Goal: Transaction & Acquisition: Purchase product/service

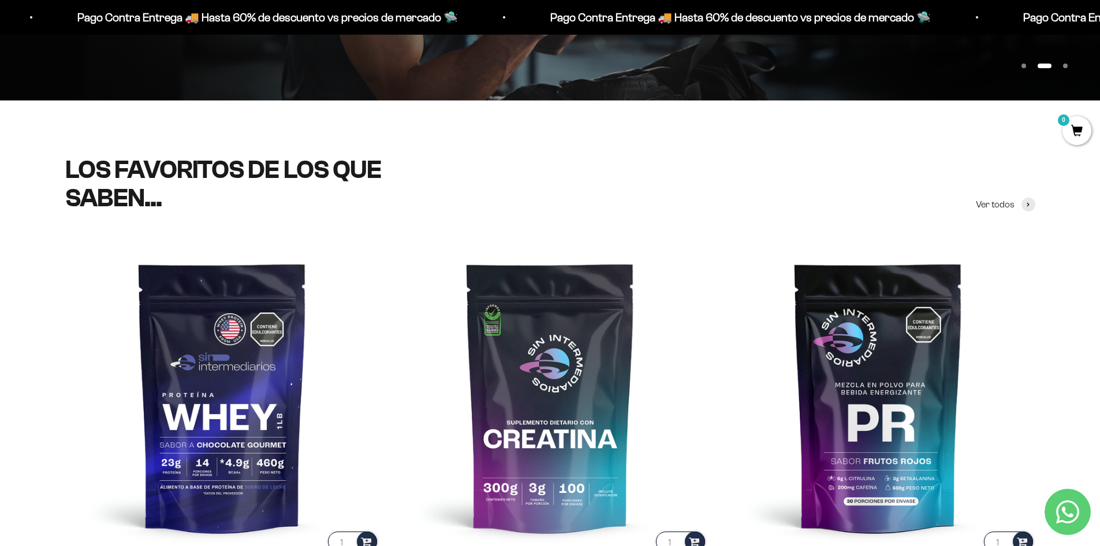
scroll to position [462, 0]
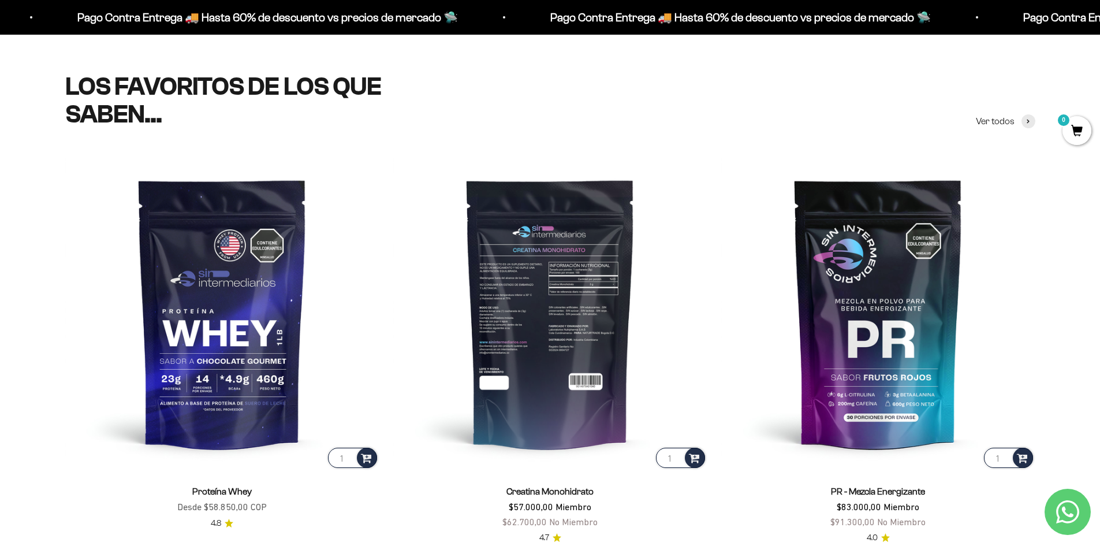
click at [573, 315] on img at bounding box center [550, 313] width 314 height 314
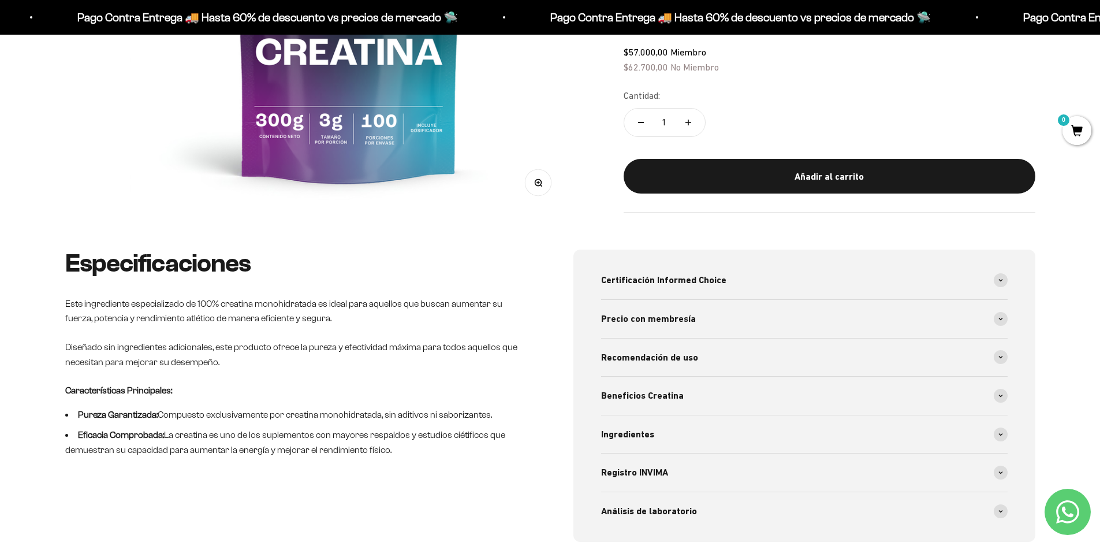
scroll to position [404, 0]
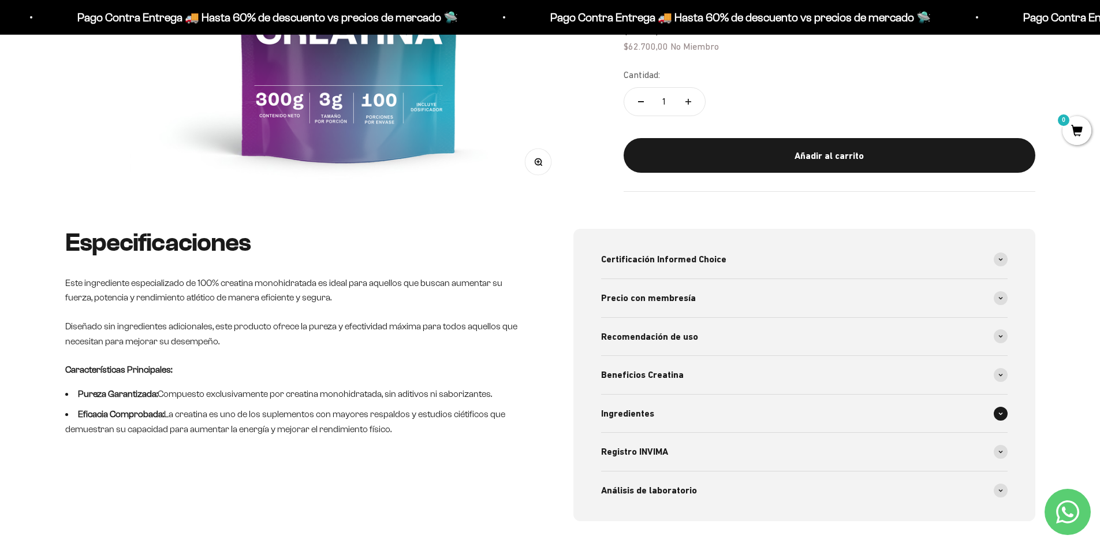
click at [843, 420] on div "Ingredientes" at bounding box center [804, 413] width 406 height 38
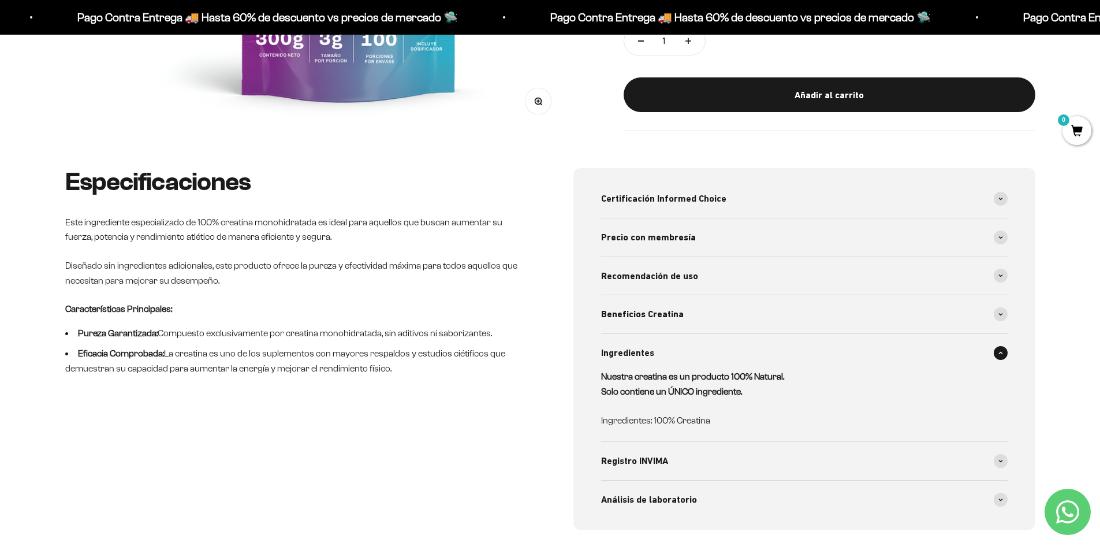
scroll to position [520, 0]
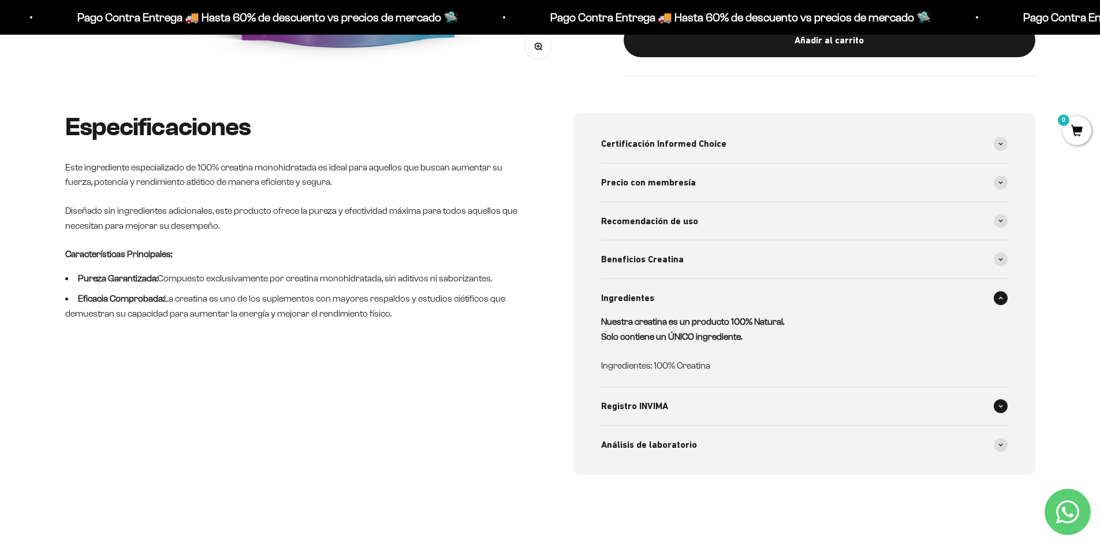
click at [749, 409] on div "Registro INVIMA" at bounding box center [804, 406] width 406 height 38
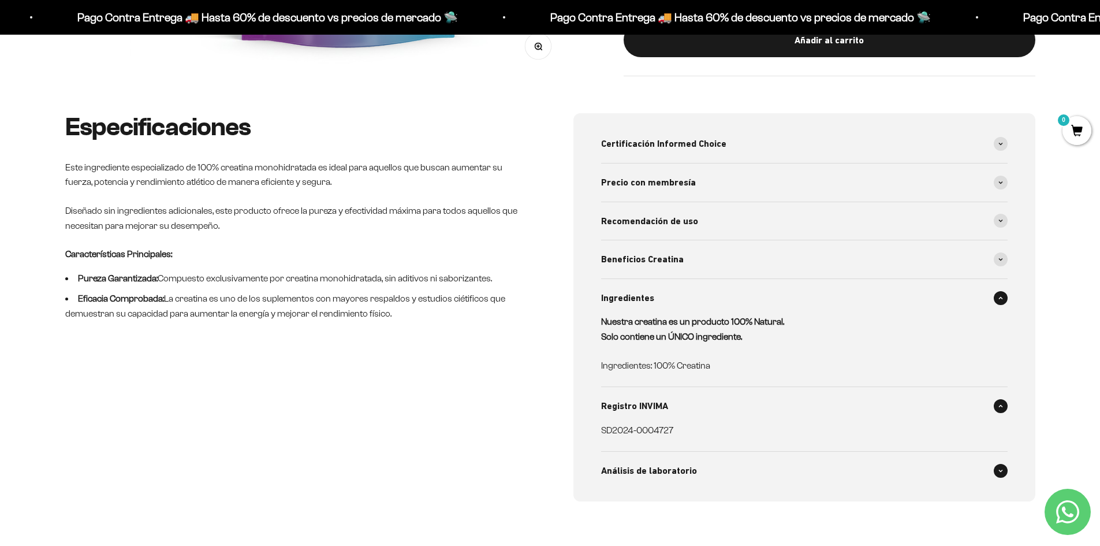
click at [730, 480] on div "Análisis de laboratorio" at bounding box center [804, 470] width 406 height 38
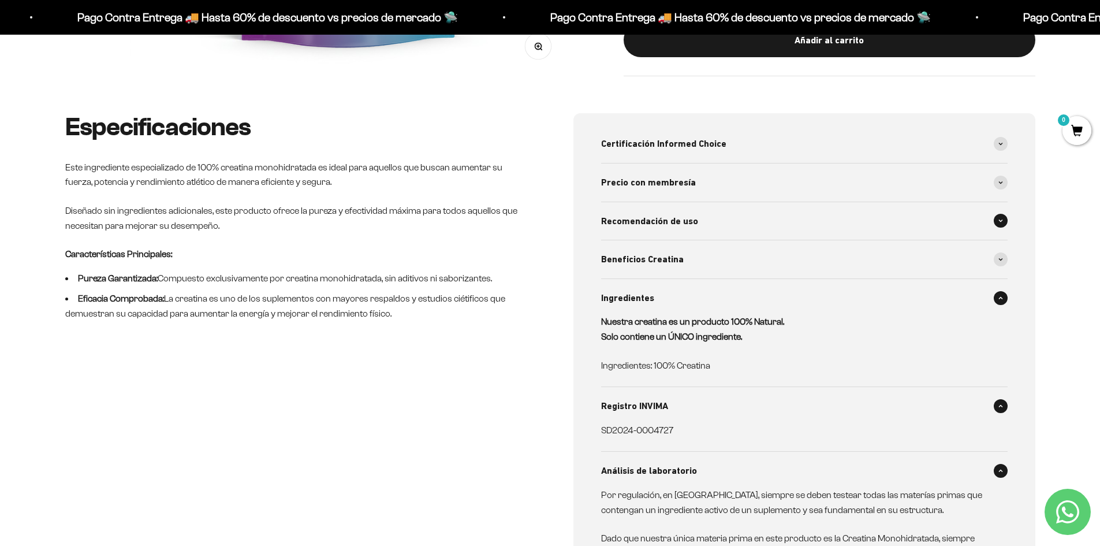
click at [700, 223] on div "Recomendación de uso" at bounding box center [804, 221] width 406 height 38
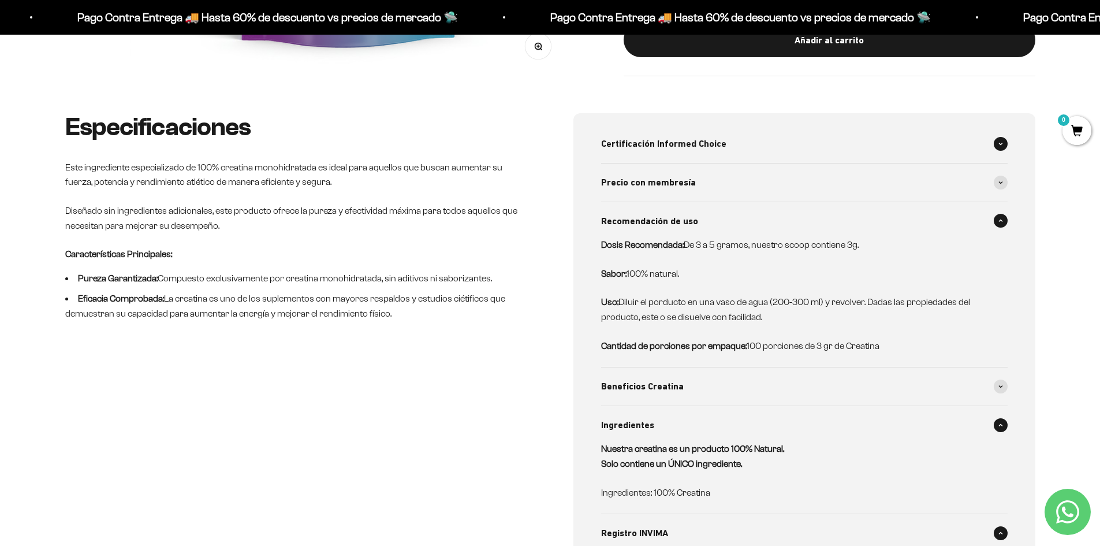
click at [689, 141] on span "Certificación Informed Choice" at bounding box center [663, 143] width 125 height 15
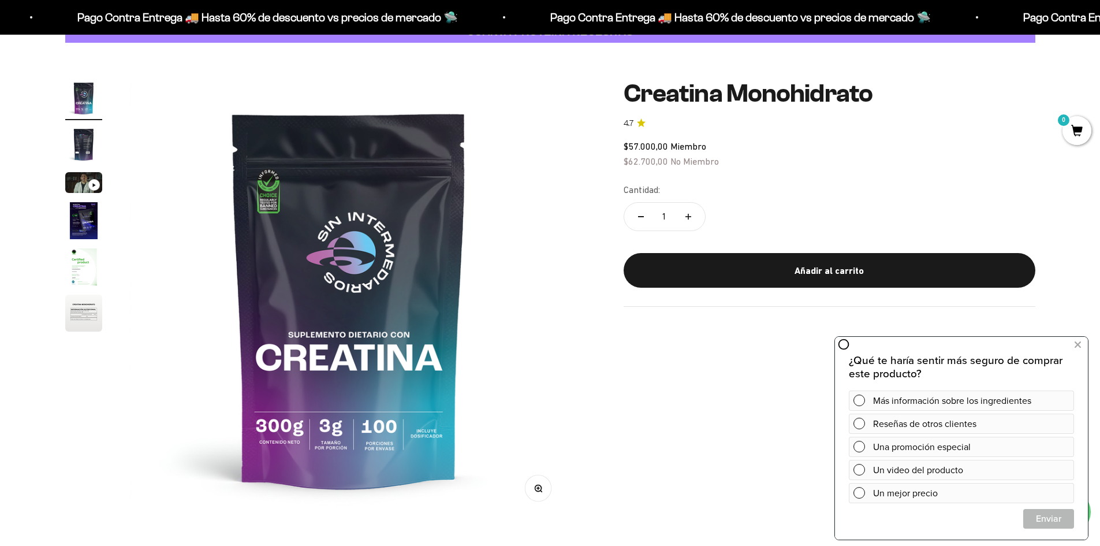
scroll to position [58, 0]
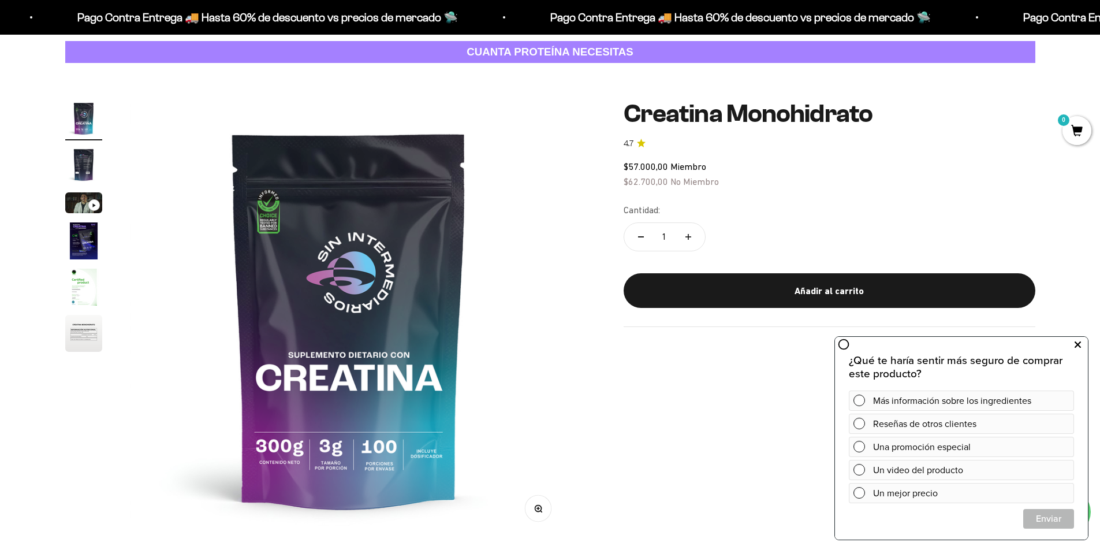
click at [1081, 348] on button at bounding box center [1077, 344] width 21 height 18
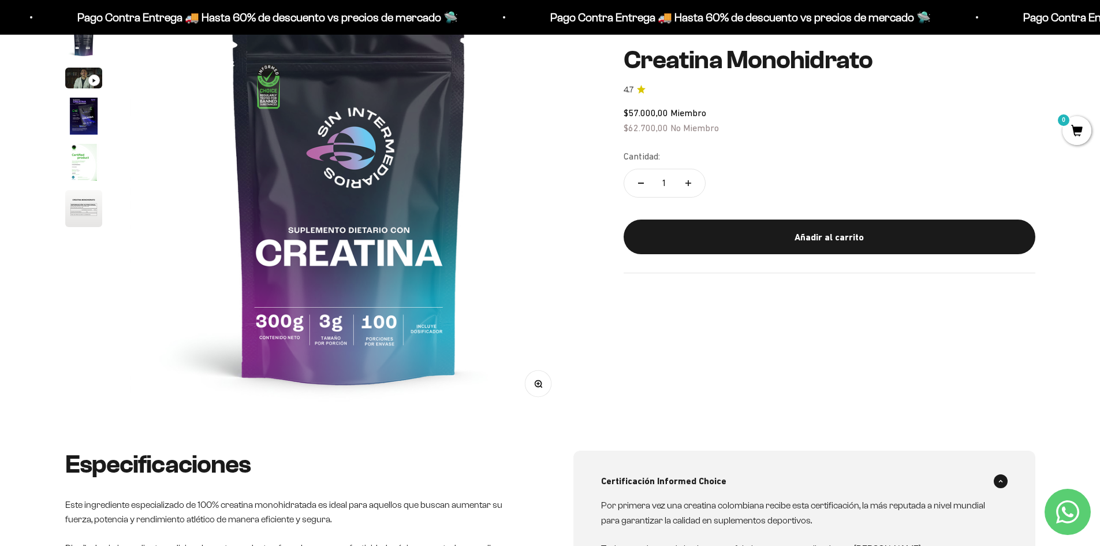
scroll to position [173, 0]
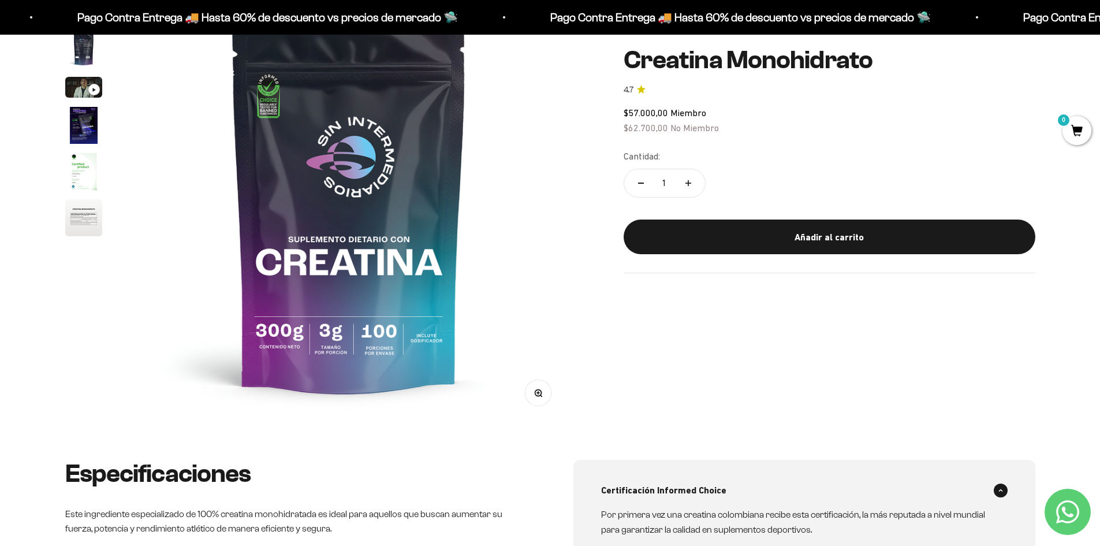
click at [92, 88] on icon "Ir al artículo 3" at bounding box center [94, 89] width 4 height 5
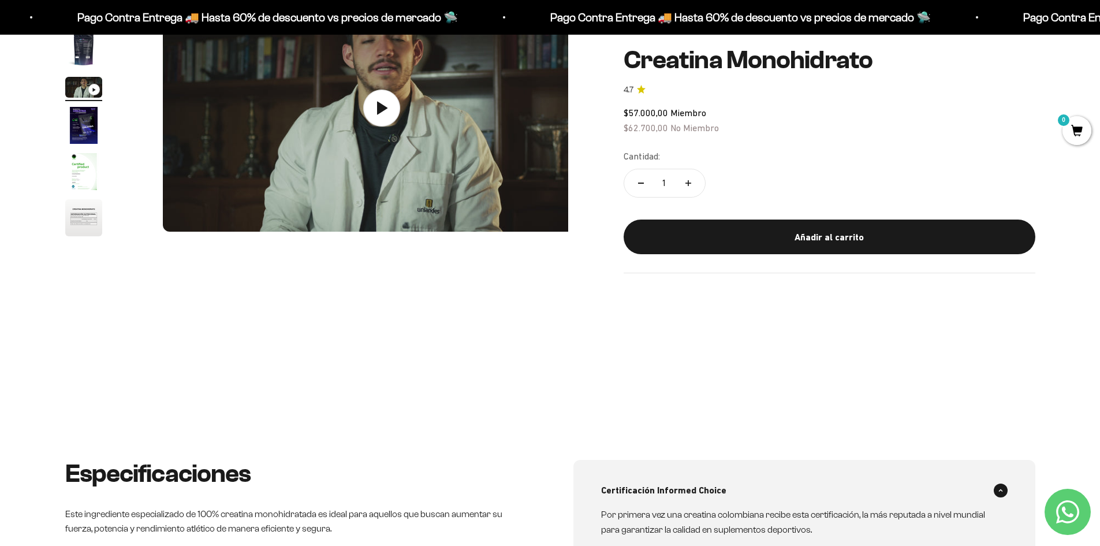
scroll to position [0, 904]
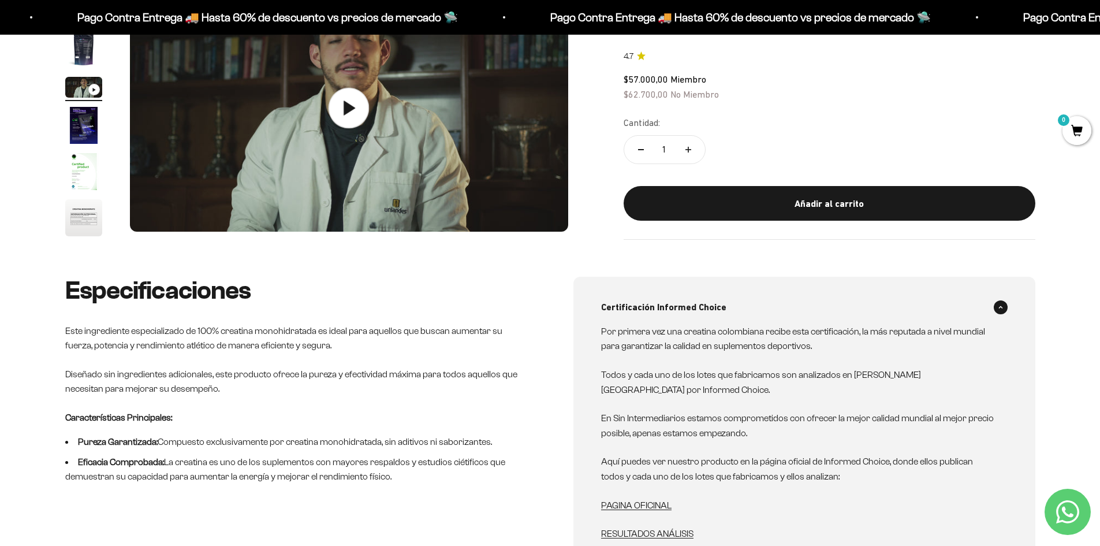
click at [345, 121] on icon at bounding box center [348, 108] width 40 height 40
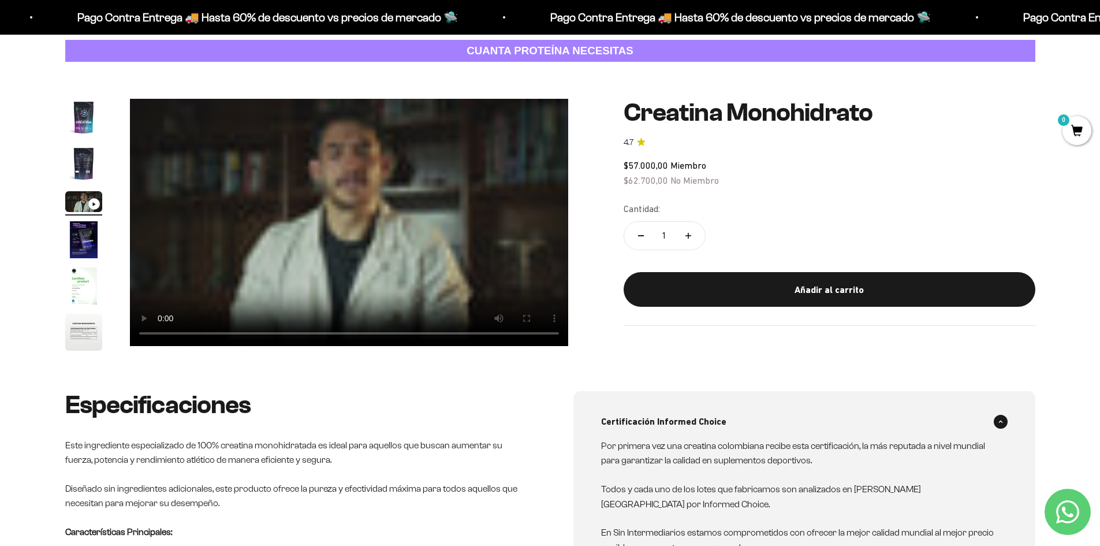
scroll to position [58, 0]
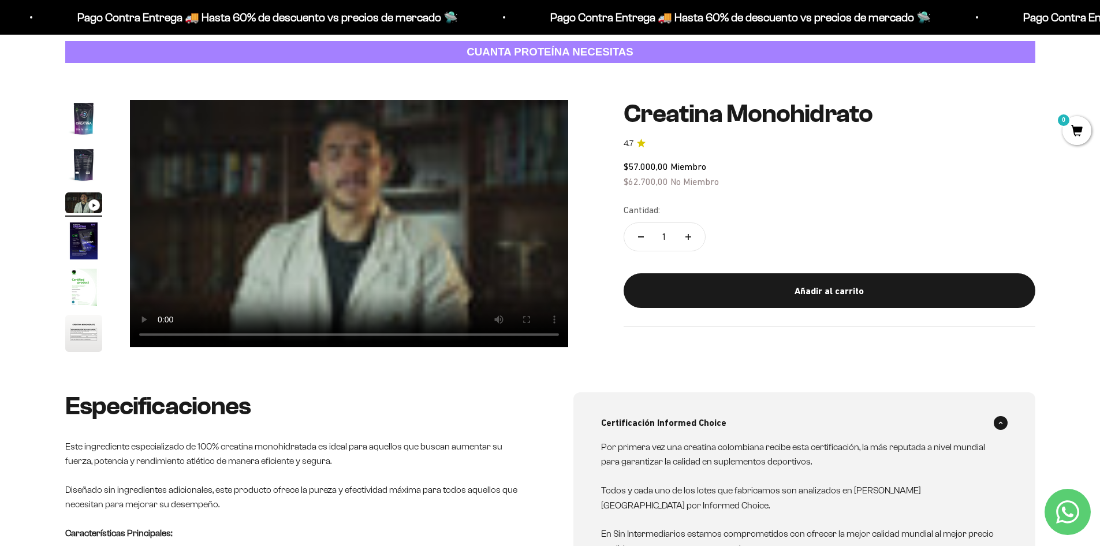
click at [293, 184] on video "Creatina Monohidrato" at bounding box center [349, 223] width 438 height 247
click at [74, 124] on img "Ir al artículo 1" at bounding box center [83, 118] width 37 height 37
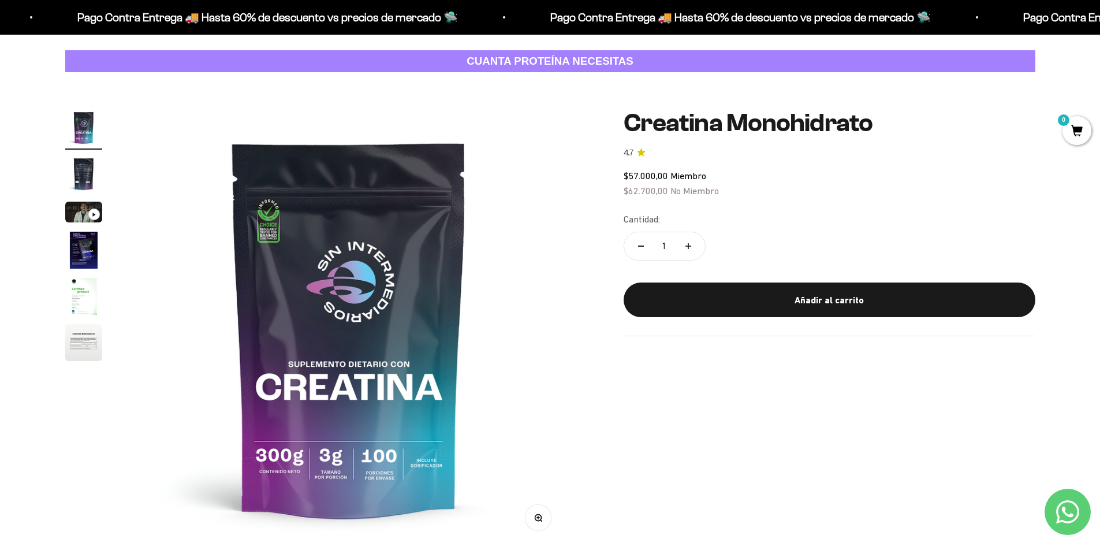
scroll to position [0, 0]
